Goal: Task Accomplishment & Management: Use online tool/utility

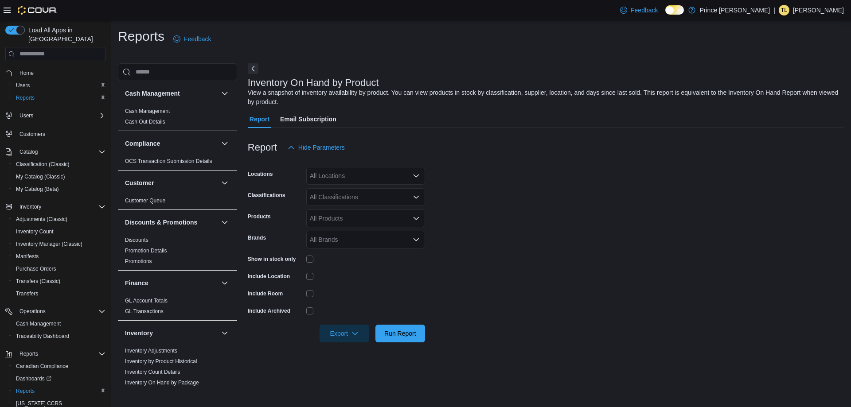
click at [387, 203] on div "All Classifications" at bounding box center [365, 197] width 119 height 18
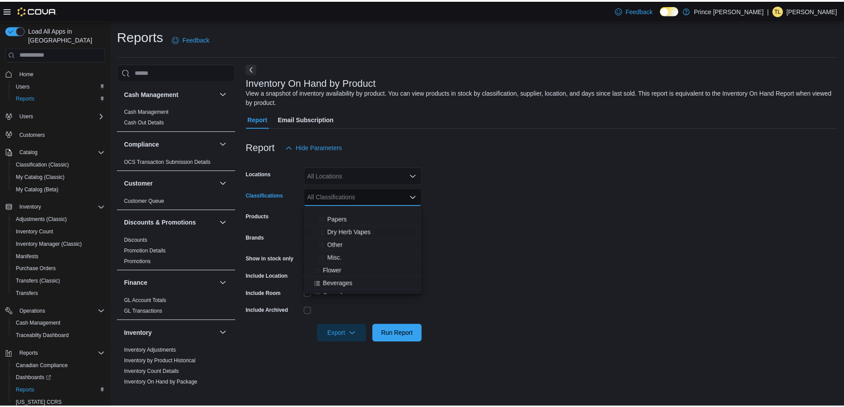
scroll to position [89, 0]
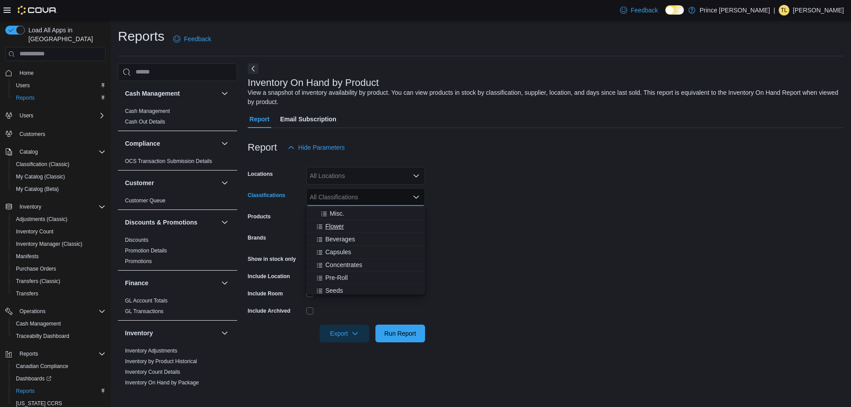
click at [338, 225] on span "Flower" at bounding box center [334, 226] width 19 height 9
drag, startPoint x: 623, startPoint y: 245, endPoint x: 363, endPoint y: 231, distance: 260.4
click at [622, 245] on form "Locations All Locations Classifications Flower Products All Products Brands All…" at bounding box center [546, 249] width 596 height 186
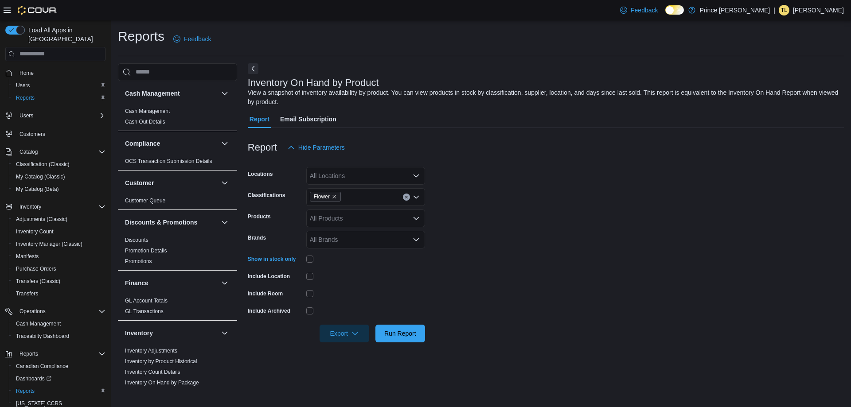
click at [305, 274] on div "Include Location" at bounding box center [336, 276] width 177 height 14
click at [405, 325] on span "Run Report" at bounding box center [400, 333] width 39 height 18
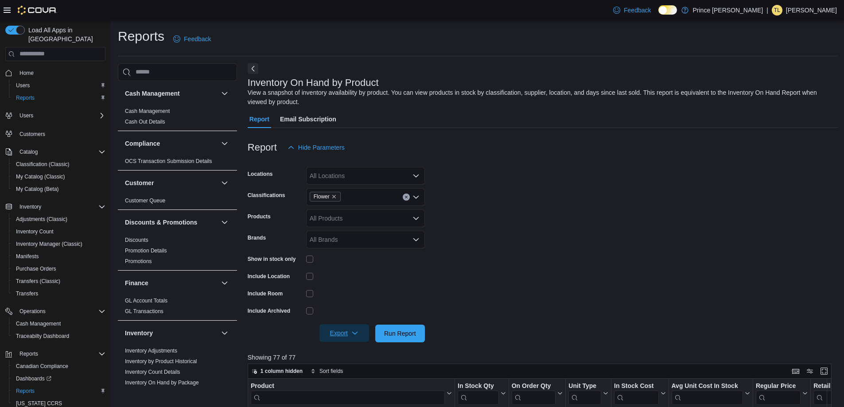
click at [349, 336] on span "Export" at bounding box center [344, 333] width 39 height 18
click at [351, 358] on button "Export to Excel" at bounding box center [345, 351] width 51 height 18
